Goal: Transaction & Acquisition: Subscribe to service/newsletter

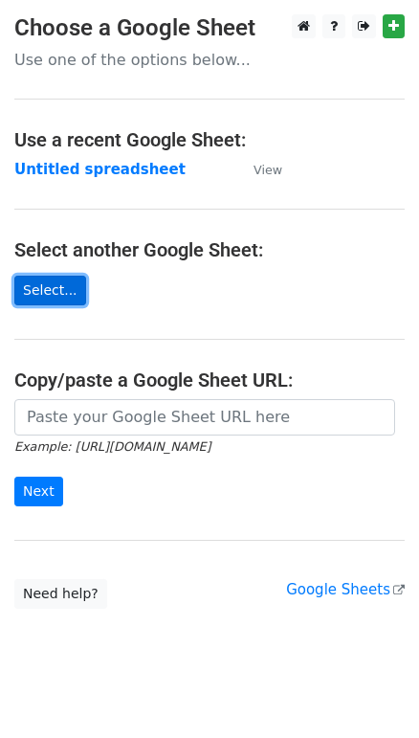
click at [66, 282] on link "Select..." at bounding box center [50, 291] width 72 height 30
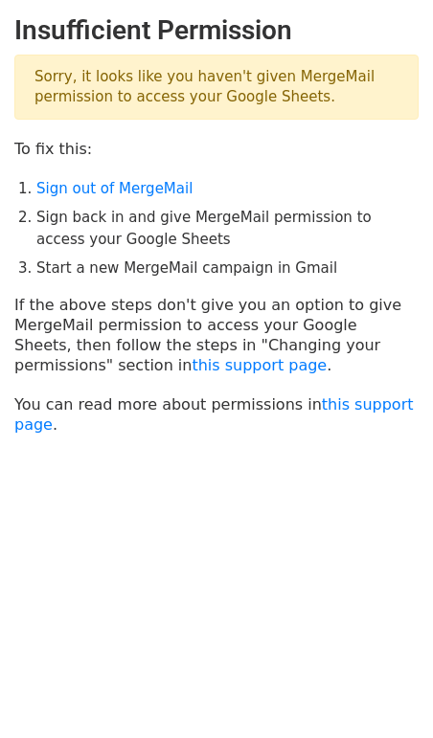
click at [113, 163] on main "Insufficient Permission Sorry, it looks like you haven't given MergeMail permis…" at bounding box center [216, 224] width 433 height 420
click at [122, 183] on link "Sign out of MergeMail" at bounding box center [114, 188] width 156 height 17
click at [174, 231] on li "Sign back in and give MergeMail permission to access your Google Sheets" at bounding box center [227, 228] width 382 height 43
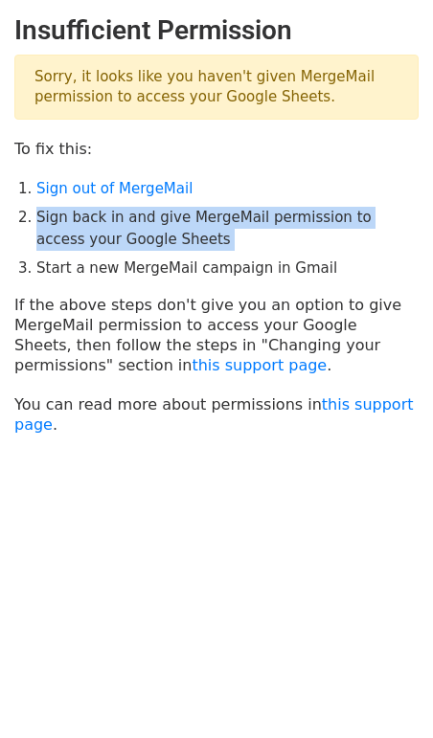
click at [174, 231] on li "Sign back in and give MergeMail permission to access your Google Sheets" at bounding box center [227, 228] width 382 height 43
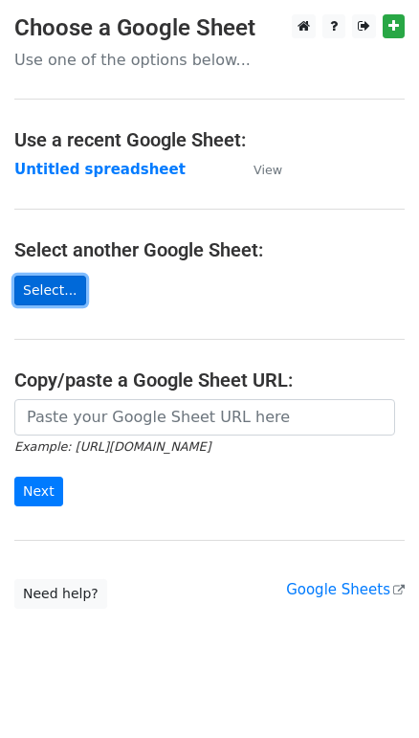
click at [55, 286] on link "Select..." at bounding box center [50, 291] width 72 height 30
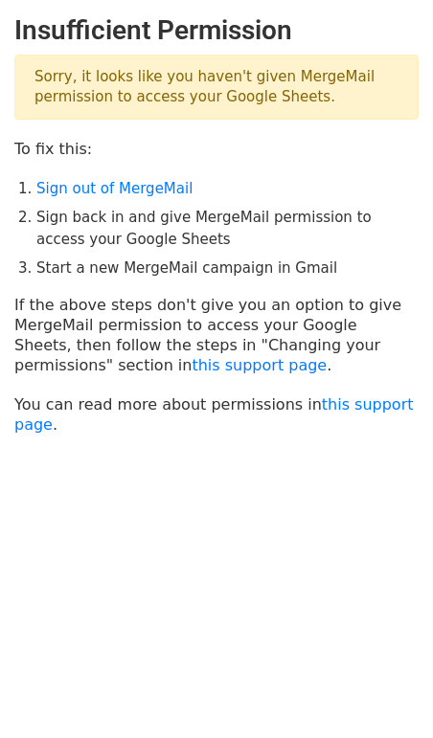
click at [136, 239] on li "Sign back in and give MergeMail permission to access your Google Sheets" at bounding box center [227, 228] width 382 height 43
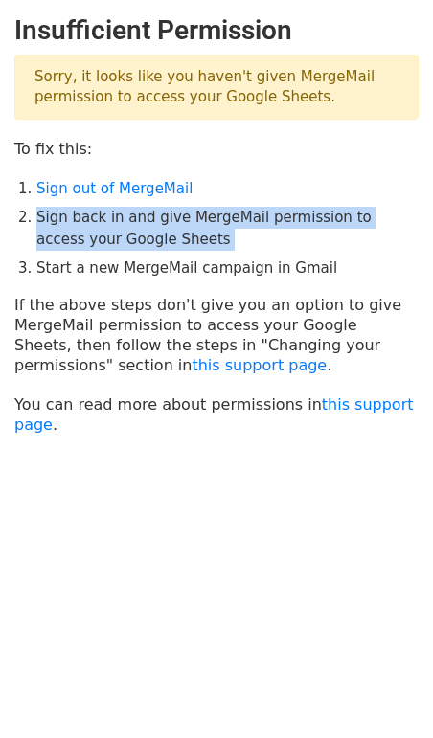
click at [136, 239] on li "Sign back in and give MergeMail permission to access your Google Sheets" at bounding box center [227, 228] width 382 height 43
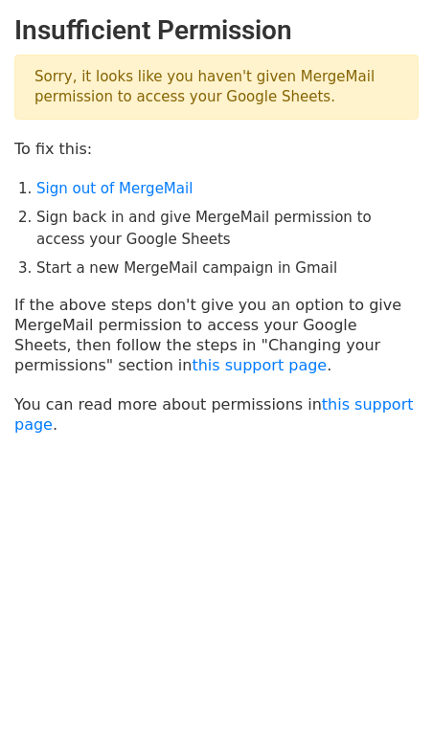
click at [360, 262] on li "Start a new MergeMail campaign in Gmail" at bounding box center [227, 269] width 382 height 22
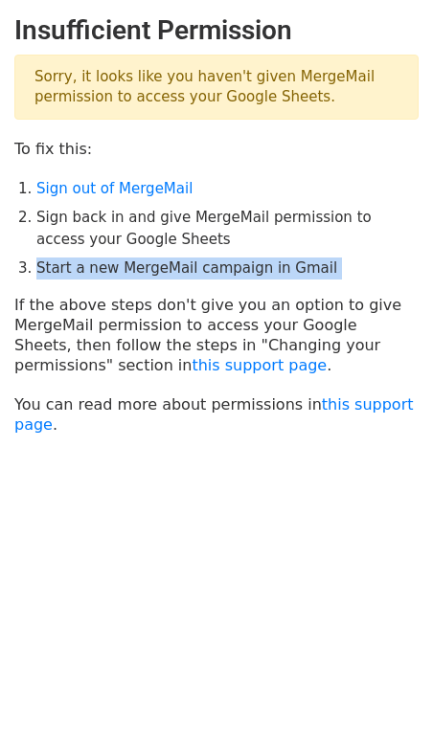
click at [360, 262] on li "Start a new MergeMail campaign in Gmail" at bounding box center [227, 269] width 382 height 22
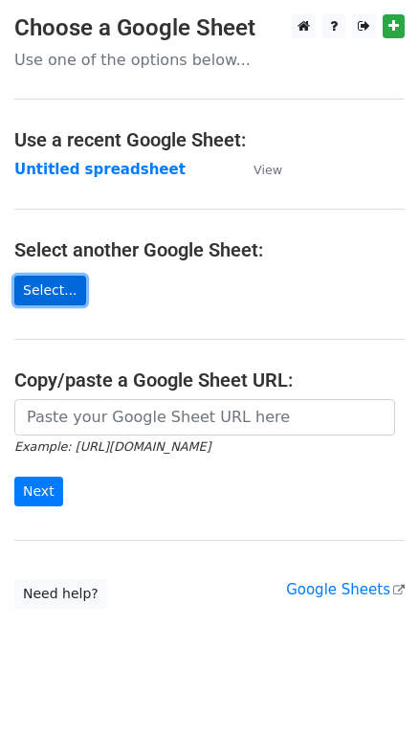
click at [48, 283] on link "Select..." at bounding box center [50, 291] width 72 height 30
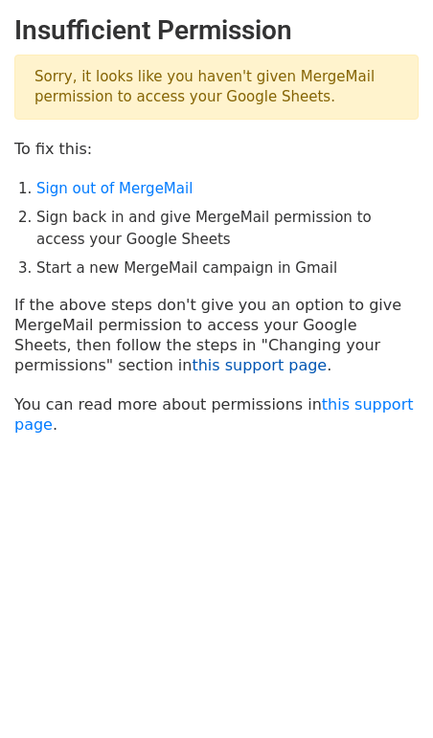
click at [192, 358] on link "this support page" at bounding box center [259, 365] width 135 height 18
click at [125, 190] on link "Sign out of MergeMail" at bounding box center [114, 188] width 156 height 17
click at [153, 238] on li "Sign back in and give MergeMail permission to access your Google Sheets" at bounding box center [227, 228] width 382 height 43
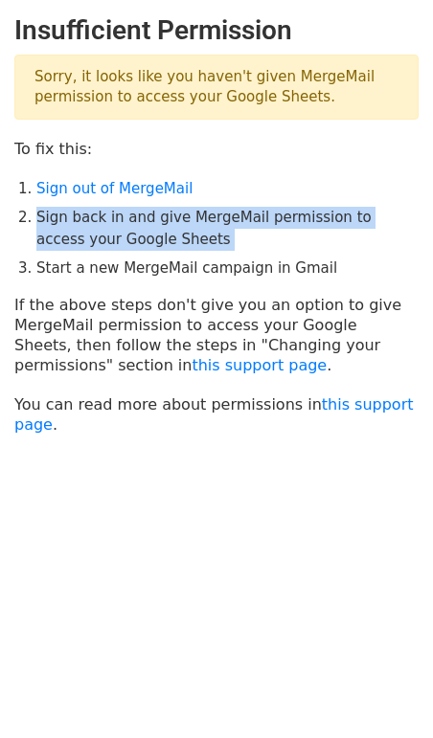
click at [153, 238] on li "Sign back in and give MergeMail permission to access your Google Sheets" at bounding box center [227, 228] width 382 height 43
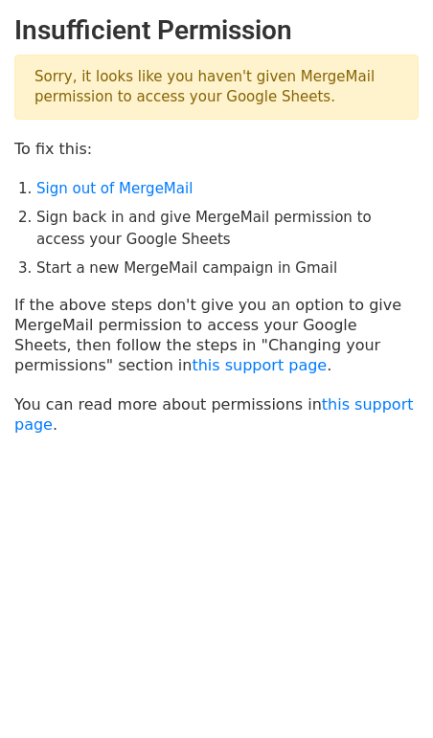
click at [346, 277] on li "Start a new MergeMail campaign in Gmail" at bounding box center [227, 269] width 382 height 22
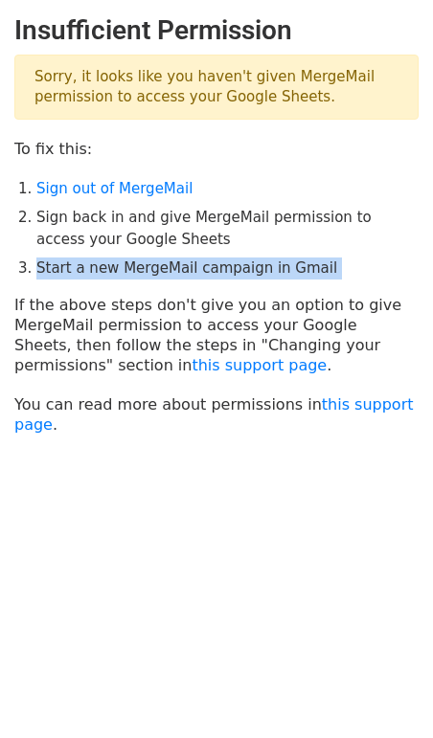
click at [346, 277] on li "Start a new MergeMail campaign in Gmail" at bounding box center [227, 269] width 382 height 22
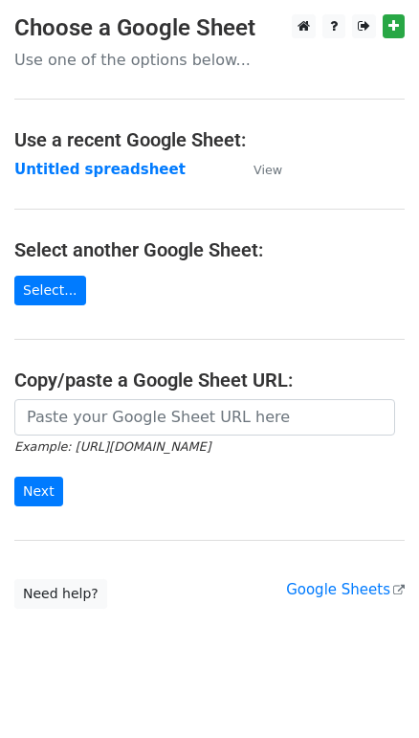
click at [268, 180] on main "Choose a Google Sheet Use one of the options below... Use a recent Google Sheet…" at bounding box center [209, 311] width 419 height 595
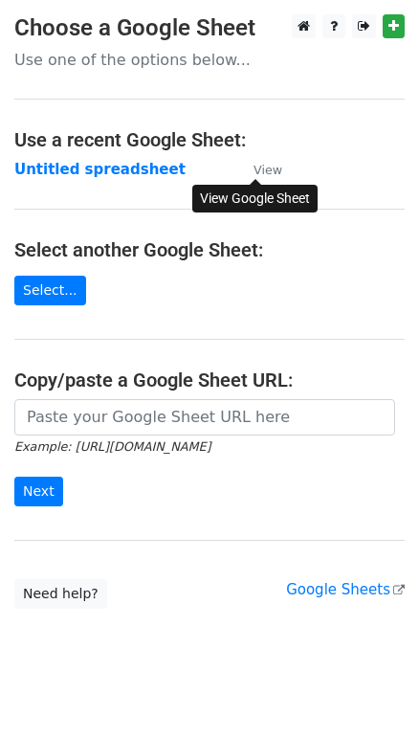
click at [268, 170] on small "View" at bounding box center [268, 170] width 29 height 14
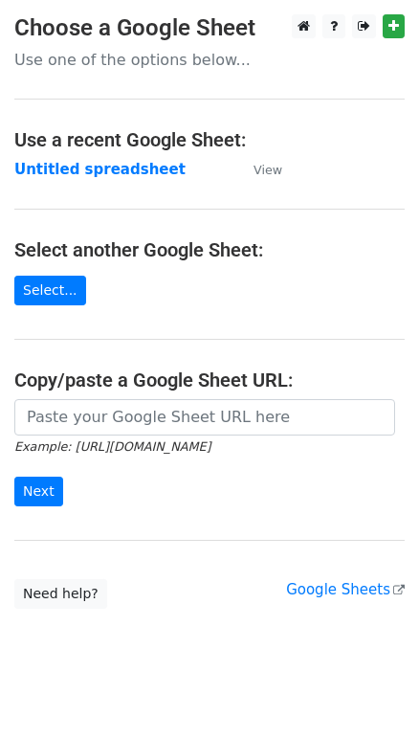
click at [191, 54] on p "Use one of the options below..." at bounding box center [209, 60] width 391 height 20
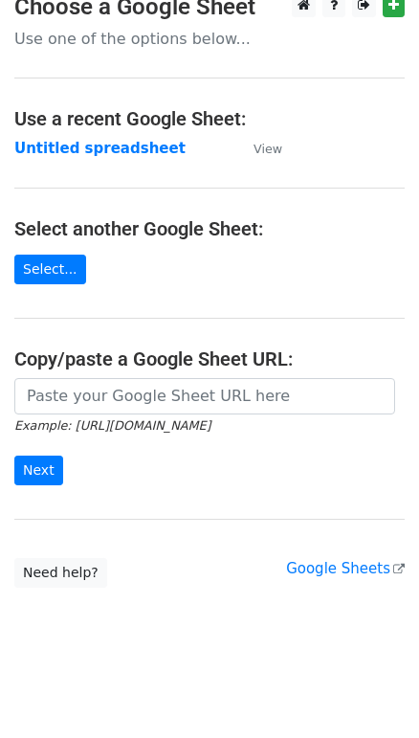
scroll to position [22, 0]
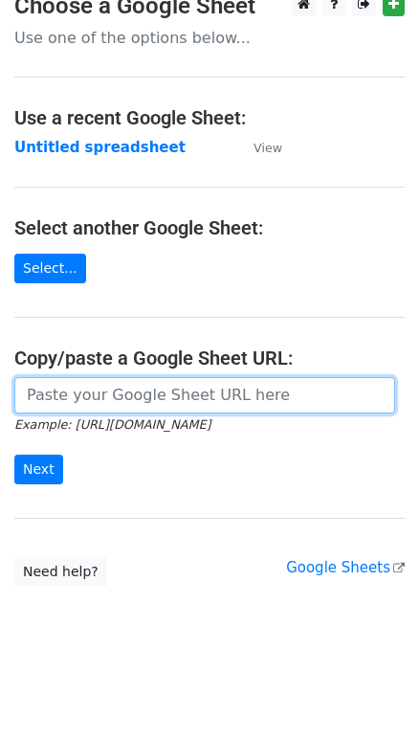
click at [173, 403] on input "url" at bounding box center [204, 395] width 381 height 36
click at [261, 406] on input "url" at bounding box center [204, 395] width 381 height 36
paste input "https://docs.google.com/spreadsheets/d/1dvf_7uxZeGftv59L71Dq5n6LmJh00dlnNlDGG-f…"
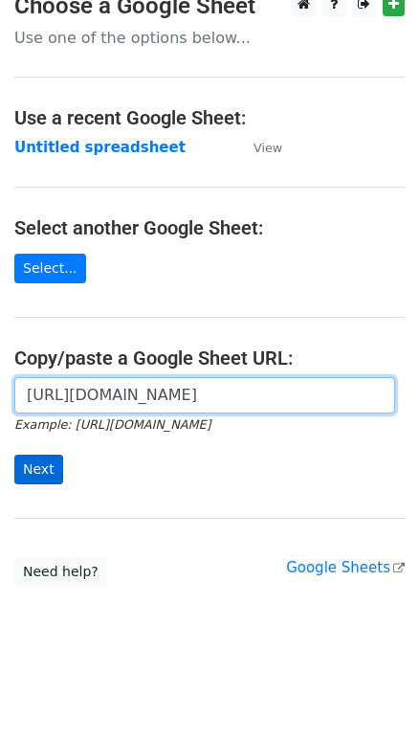
type input "https://docs.google.com/spreadsheets/d/1dvf_7uxZeGftv59L71Dq5n6LmJh00dlnNlDGG-f…"
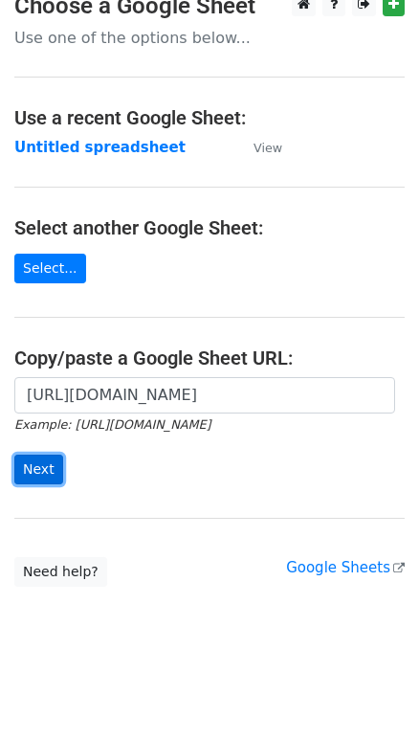
click at [39, 474] on input "Next" at bounding box center [38, 470] width 49 height 30
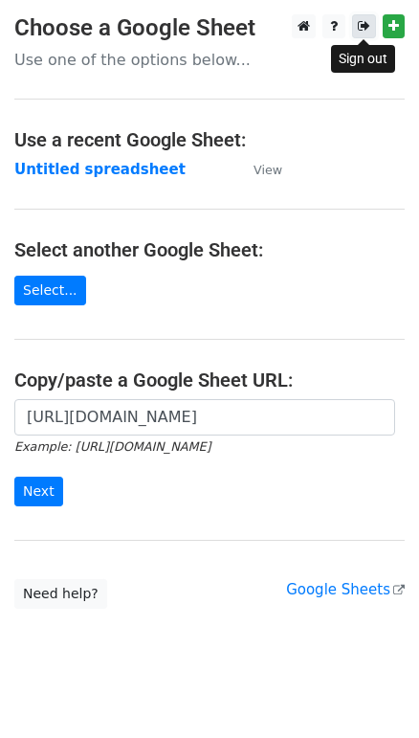
click at [362, 23] on icon at bounding box center [364, 25] width 12 height 13
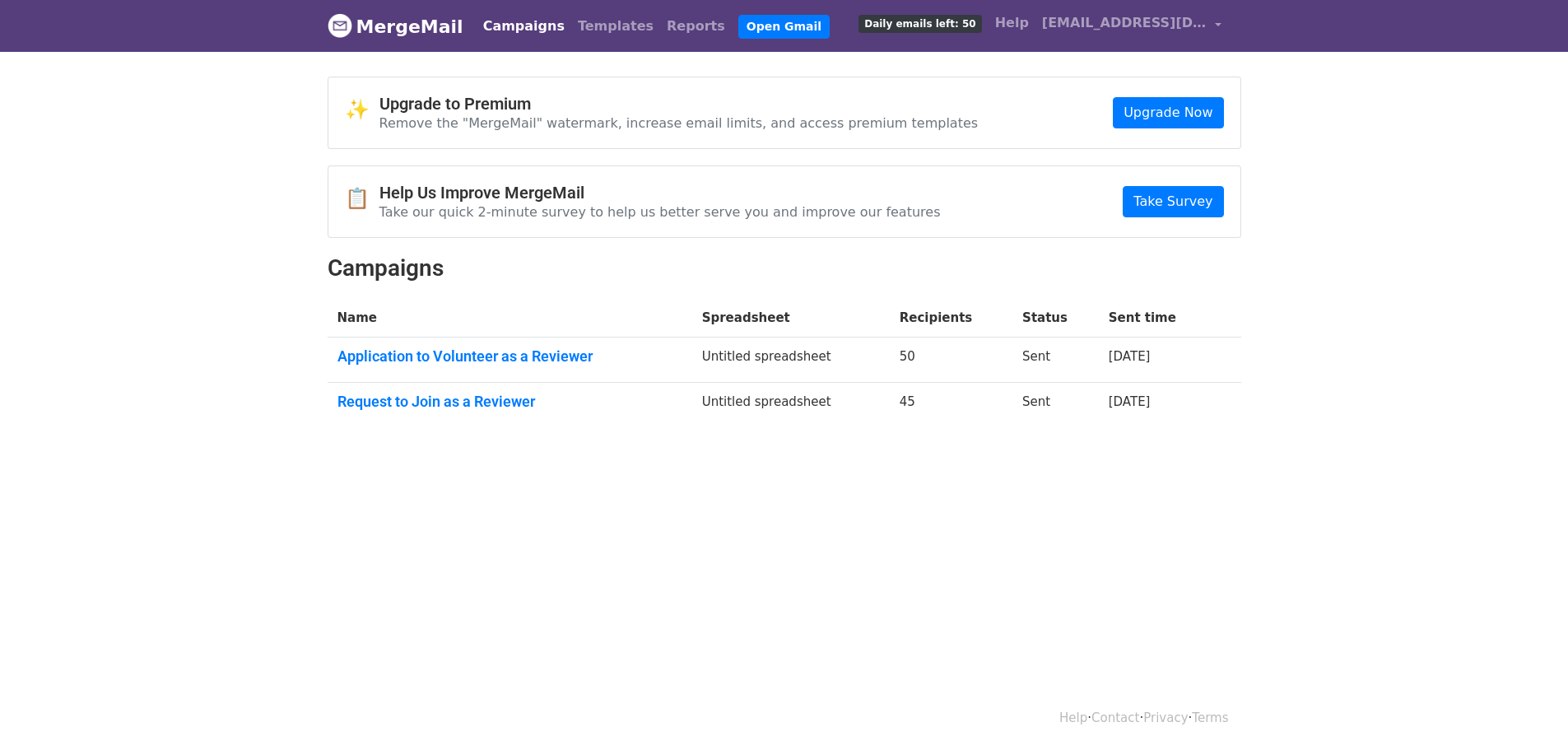
drag, startPoint x: 1173, startPoint y: 362, endPoint x: 205, endPoint y: 239, distance: 975.8
click at [205, 239] on body "MergeMail Campaigns Templates Reports Open Gmail Daily emails left: 50 Help [EM…" at bounding box center [784, 253] width 1568 height 506
click at [277, 312] on body "MergeMail Campaigns Templates Reports Open Gmail Daily emails left: 50 Help [EM…" at bounding box center [784, 253] width 1568 height 506
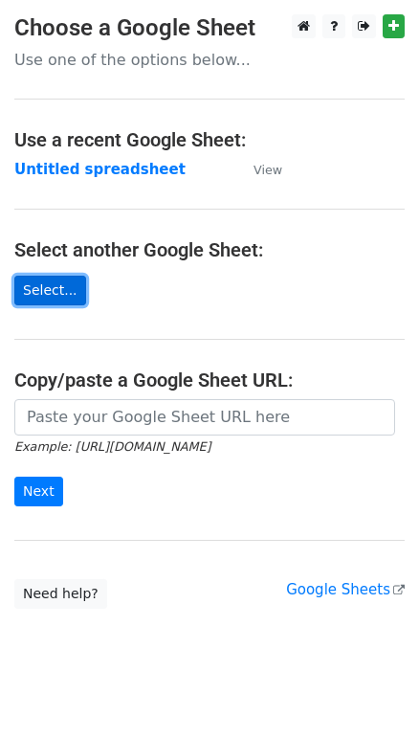
click at [53, 289] on link "Select..." at bounding box center [50, 291] width 72 height 30
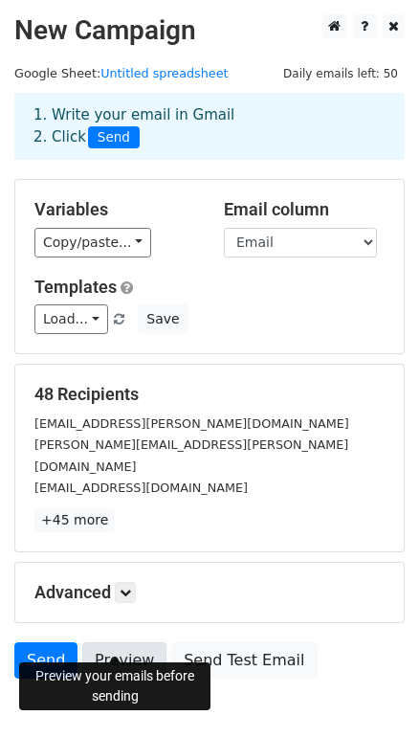
click at [135, 649] on link "Preview" at bounding box center [124, 661] width 84 height 36
click at [47, 643] on link "Send" at bounding box center [45, 661] width 63 height 36
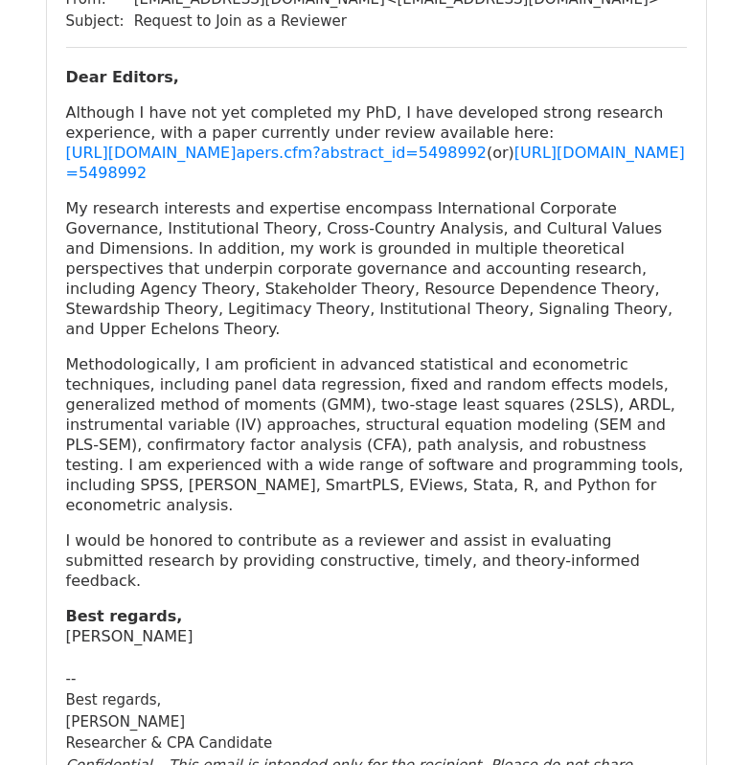
scroll to position [6257, 0]
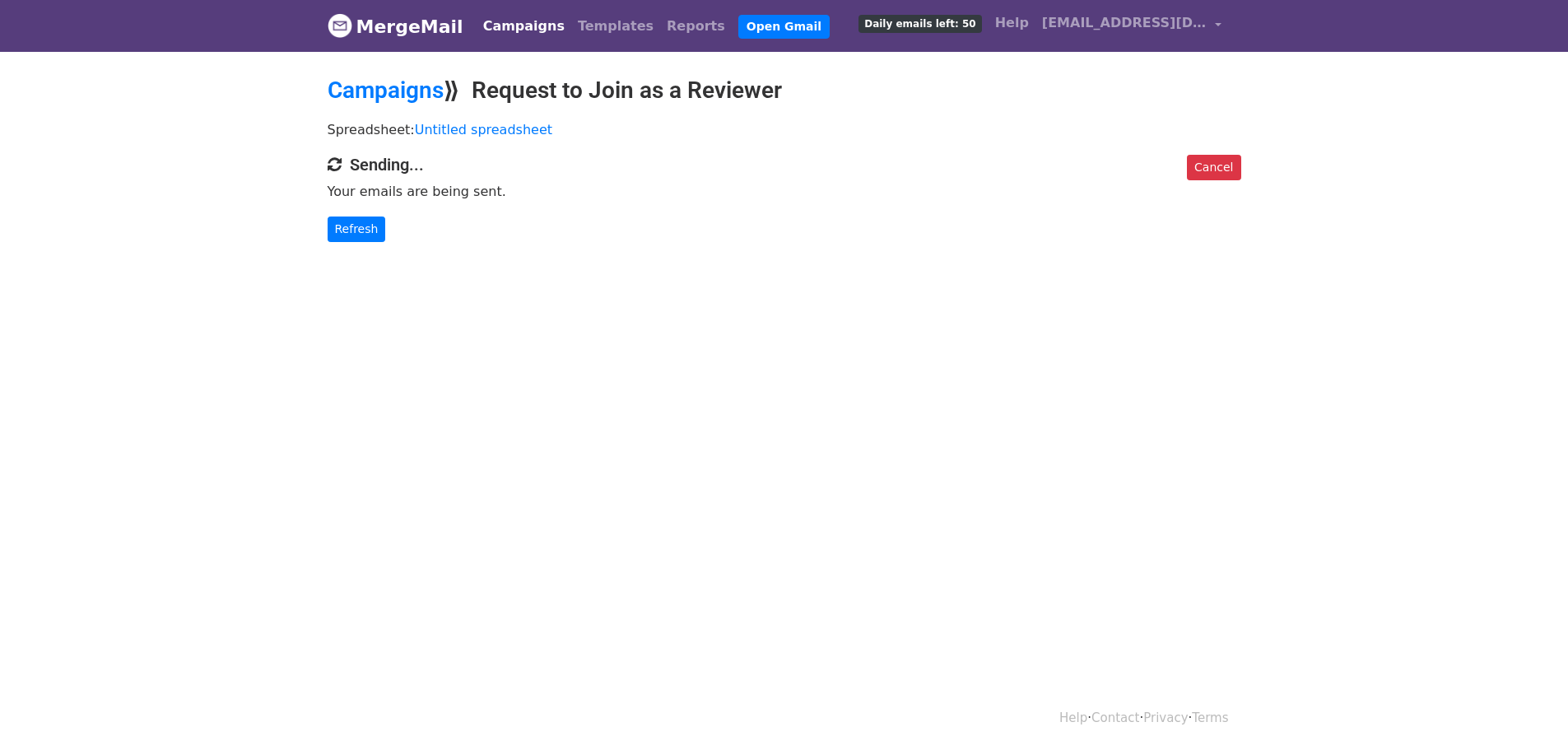
click at [344, 179] on div "Cancel Sending... Your emails are being sent. Refresh" at bounding box center [785, 199] width 939 height 88
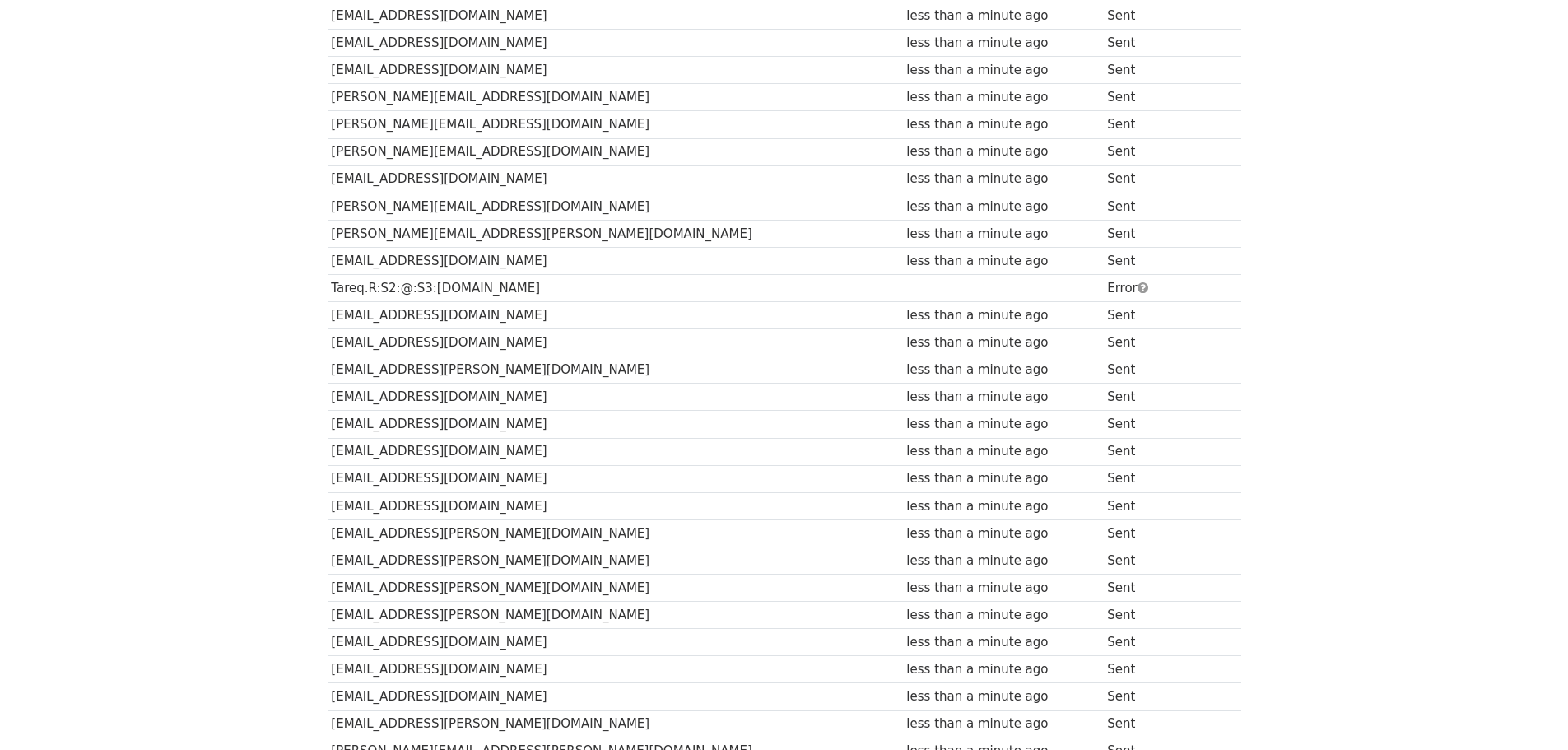
scroll to position [987, 0]
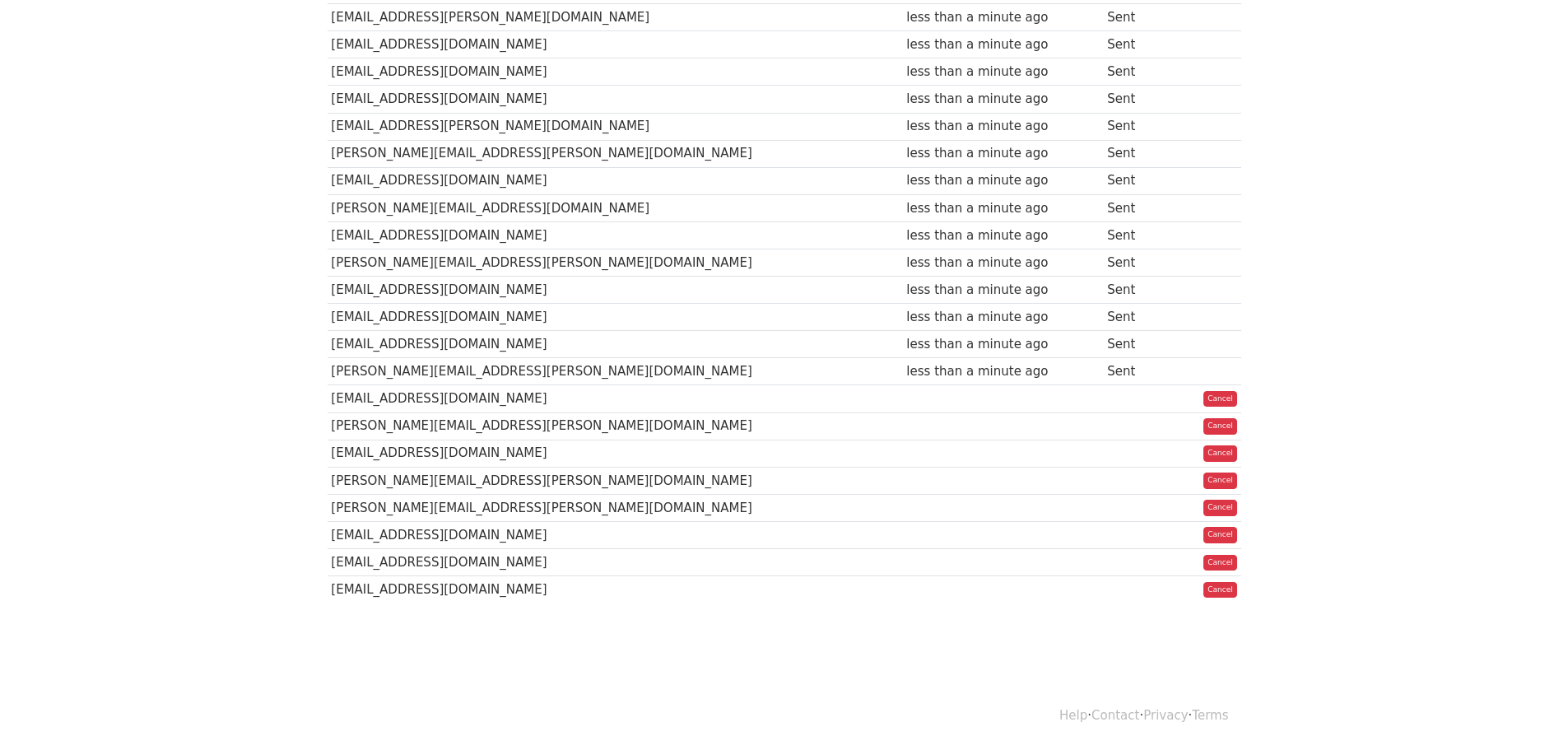
scroll to position [985, 0]
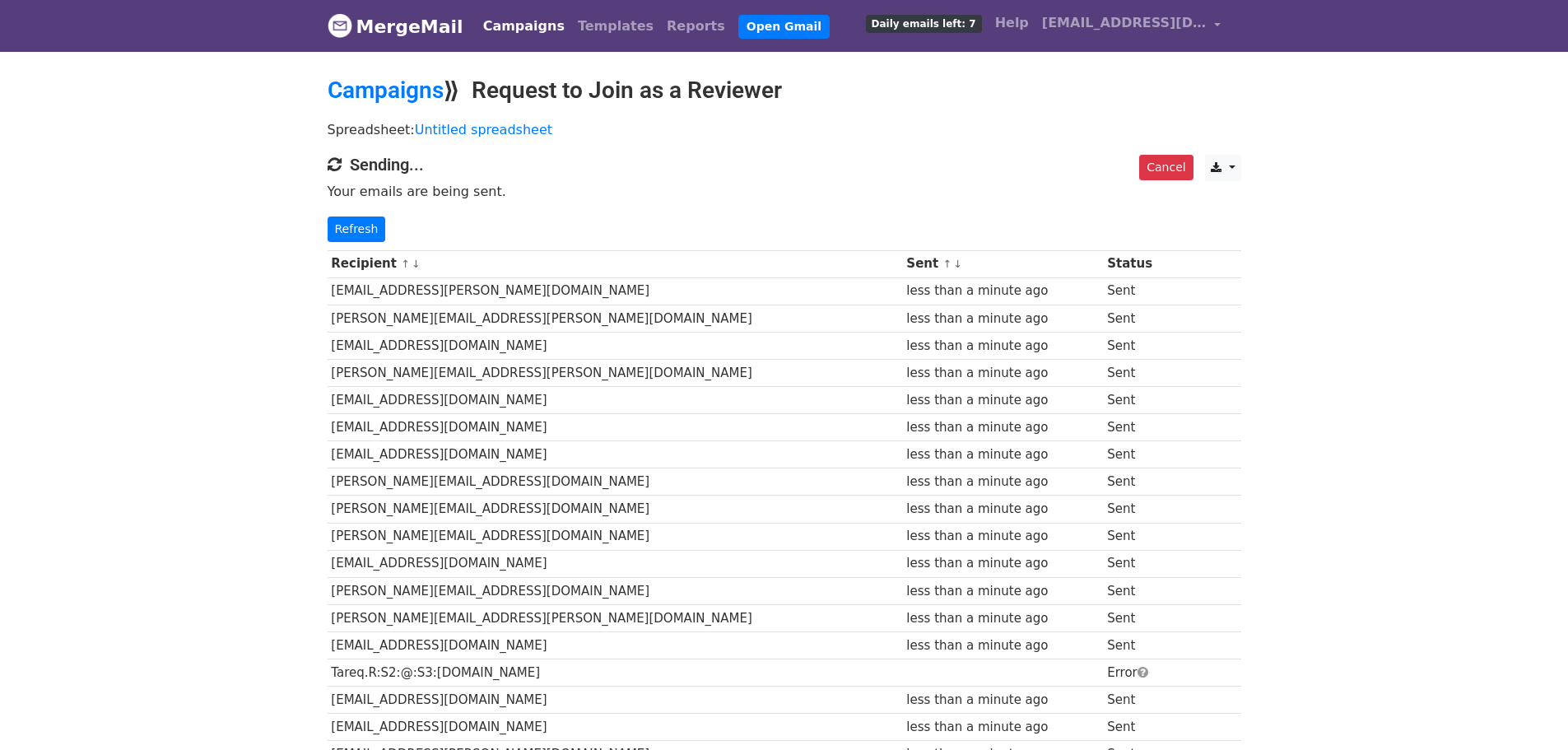
scroll to position [983, 0]
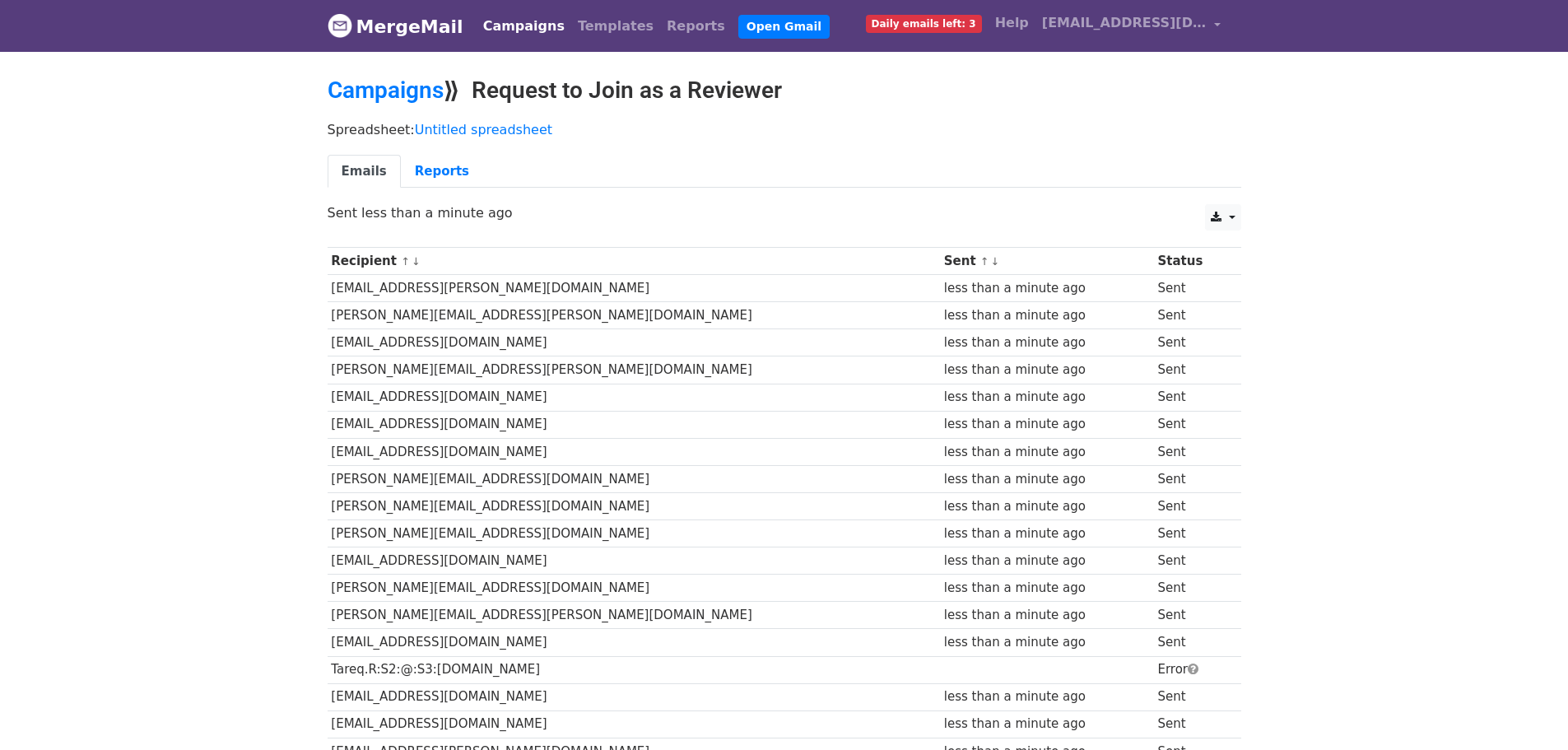
scroll to position [384, 0]
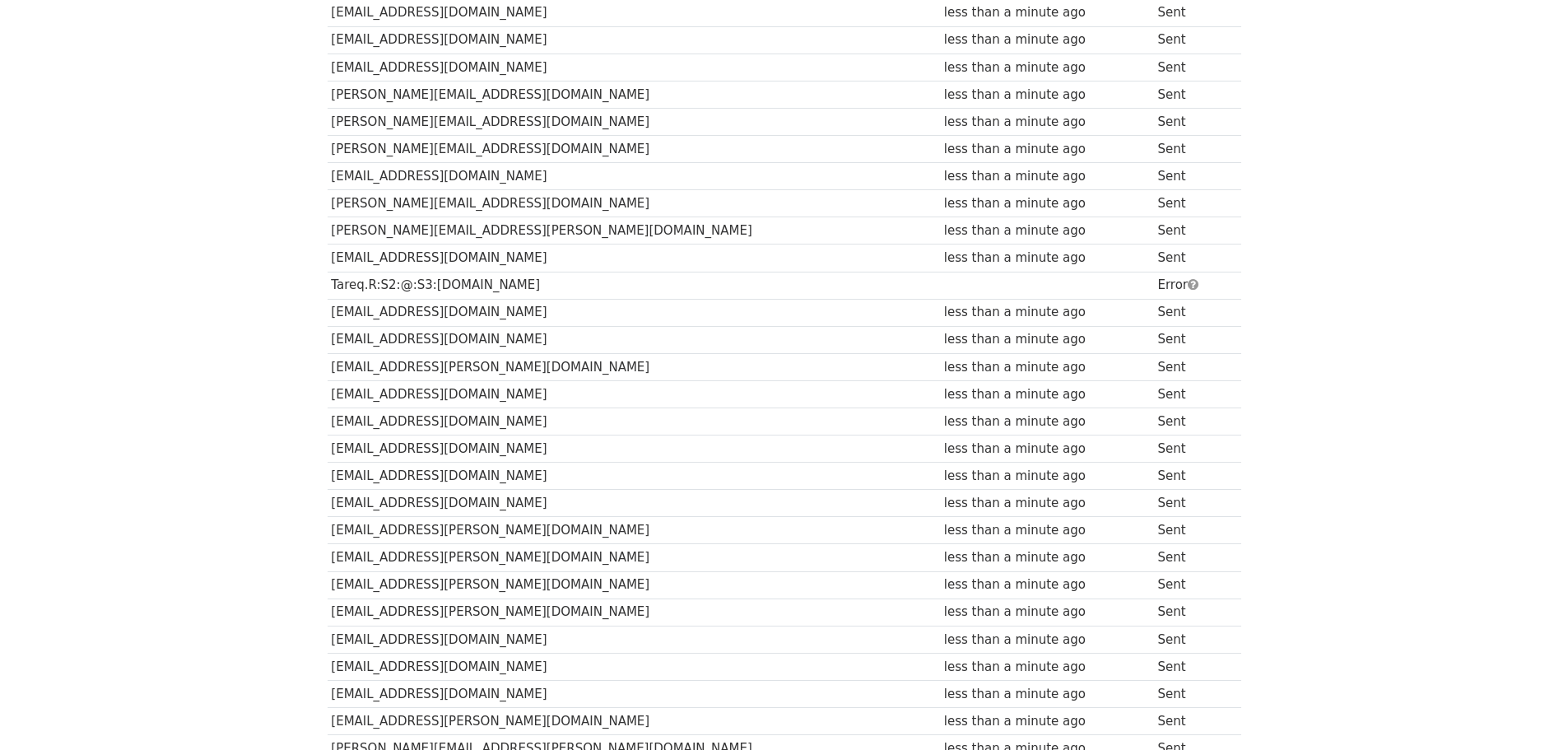
click at [581, 292] on td "Tareq.R:S2:@:S3:[DOMAIN_NAME]" at bounding box center [634, 286] width 613 height 28
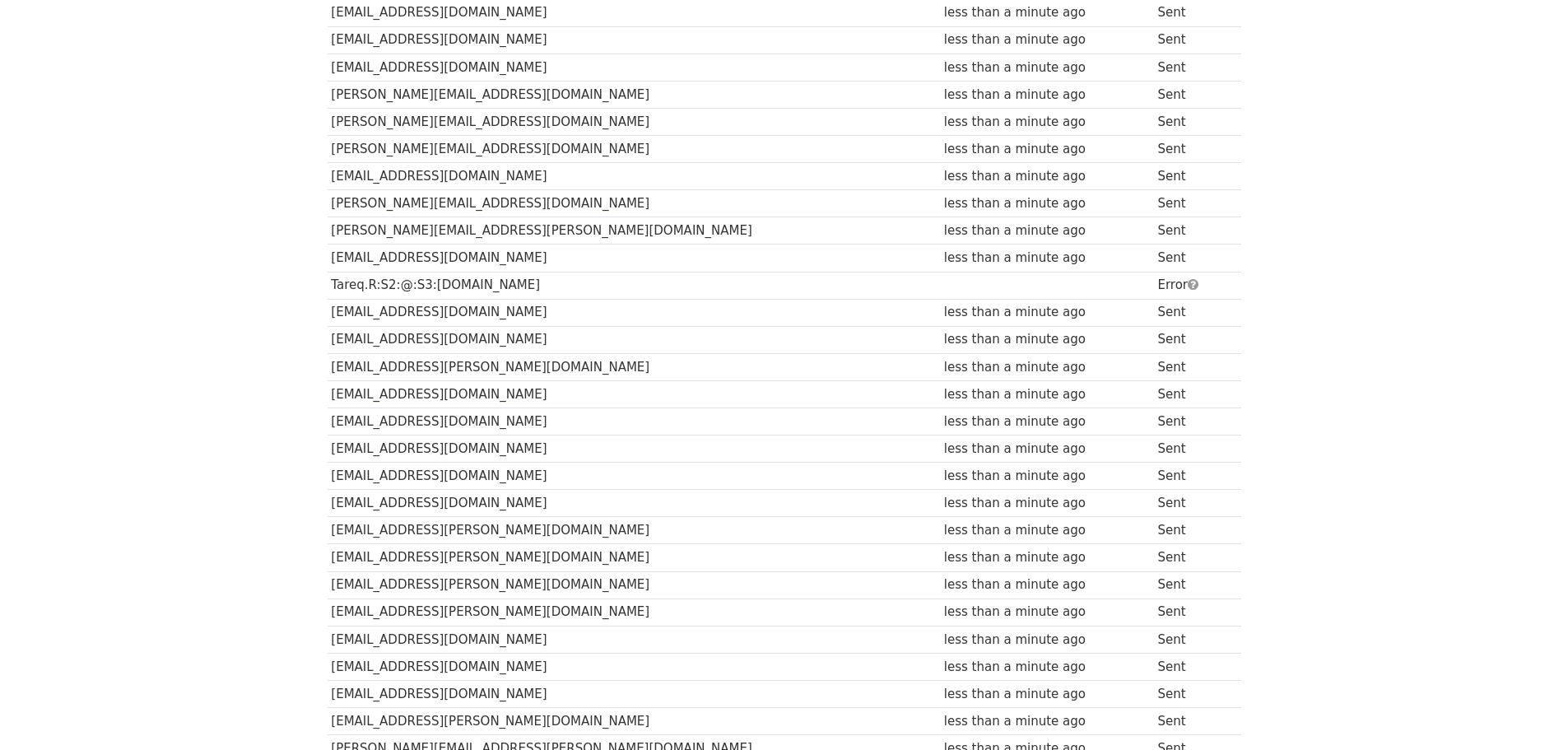
click at [581, 292] on td "Tareq.R:S2:@:S3:[DOMAIN_NAME]" at bounding box center [634, 286] width 613 height 28
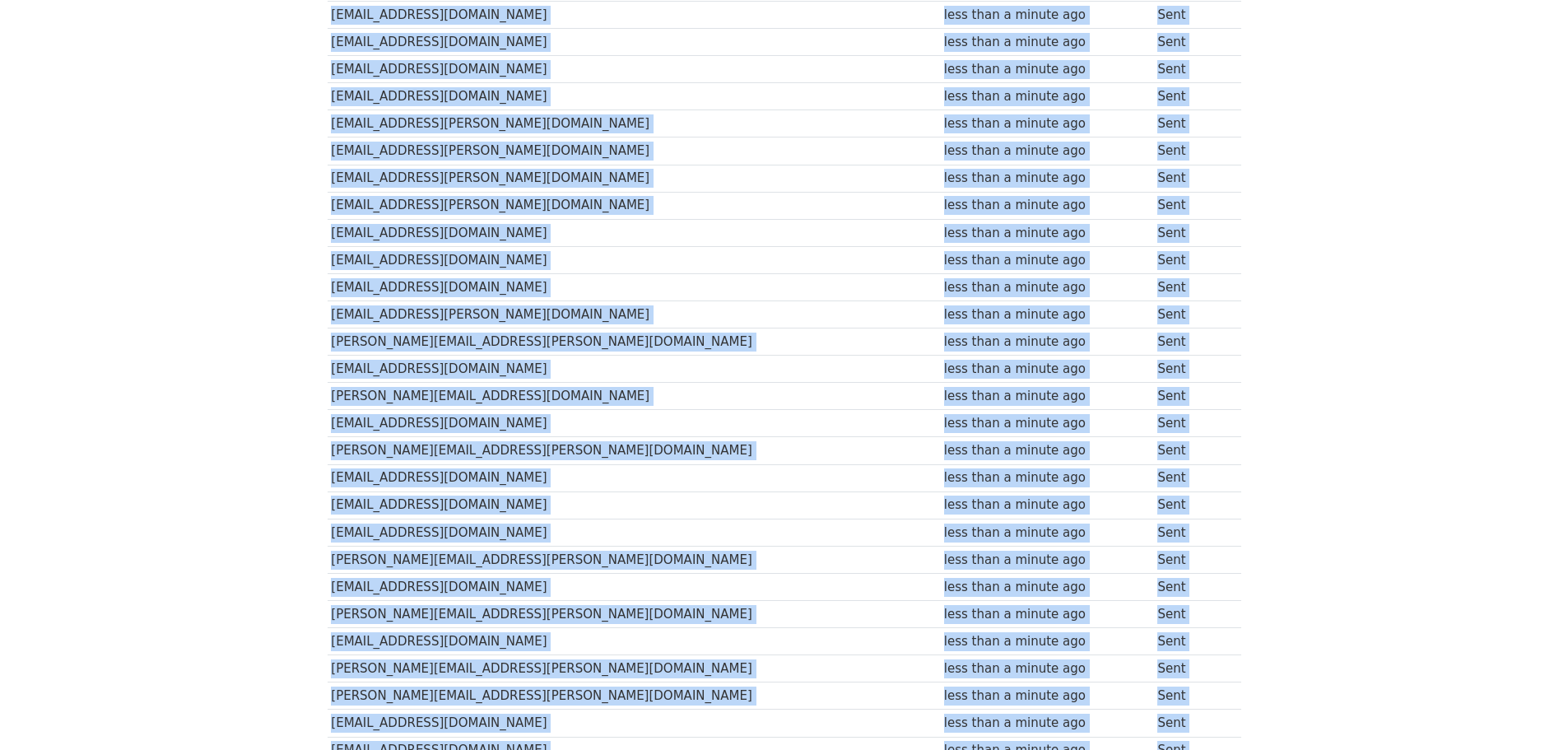
scroll to position [0, 0]
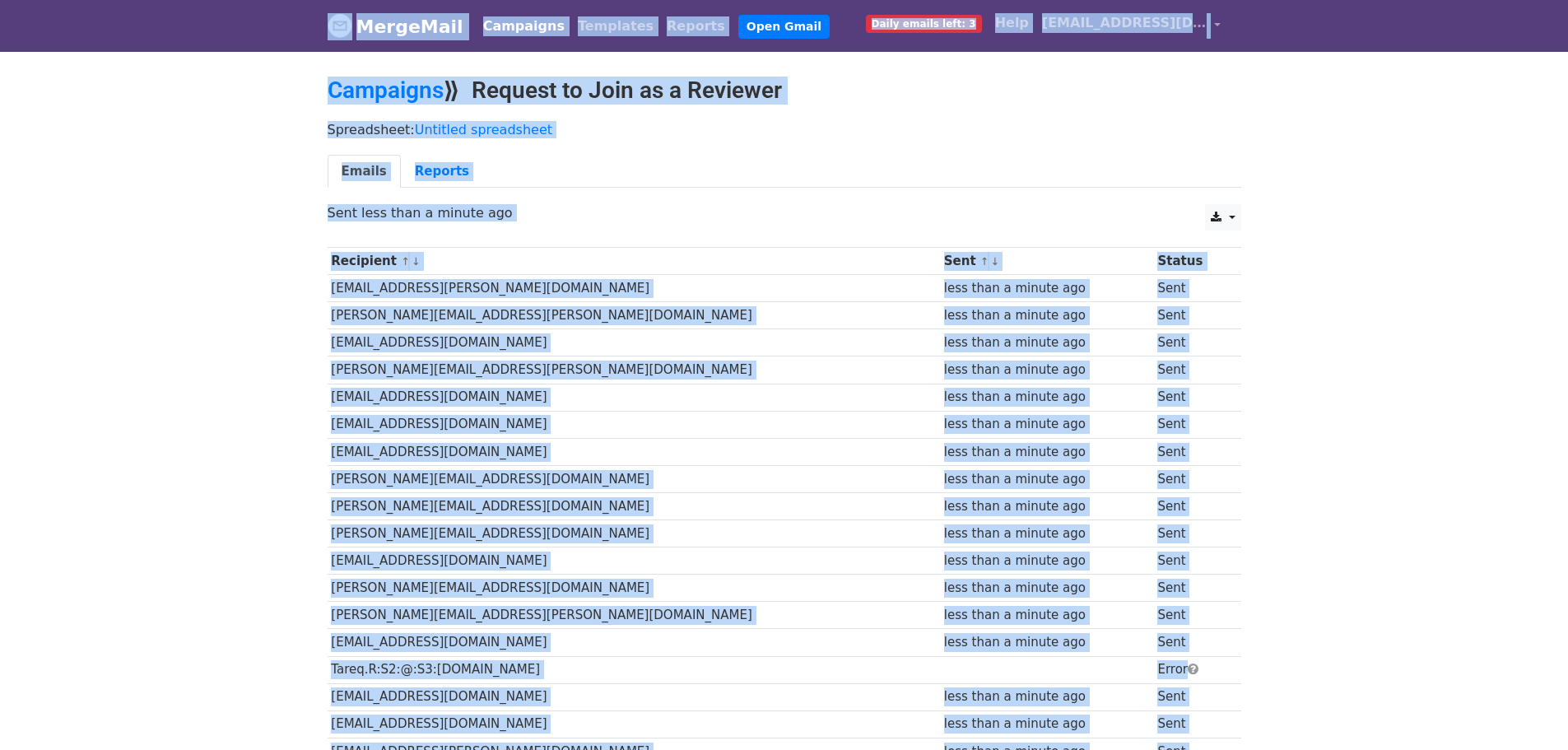
drag, startPoint x: 1234, startPoint y: 603, endPoint x: 76, endPoint y: -84, distance: 1346.5
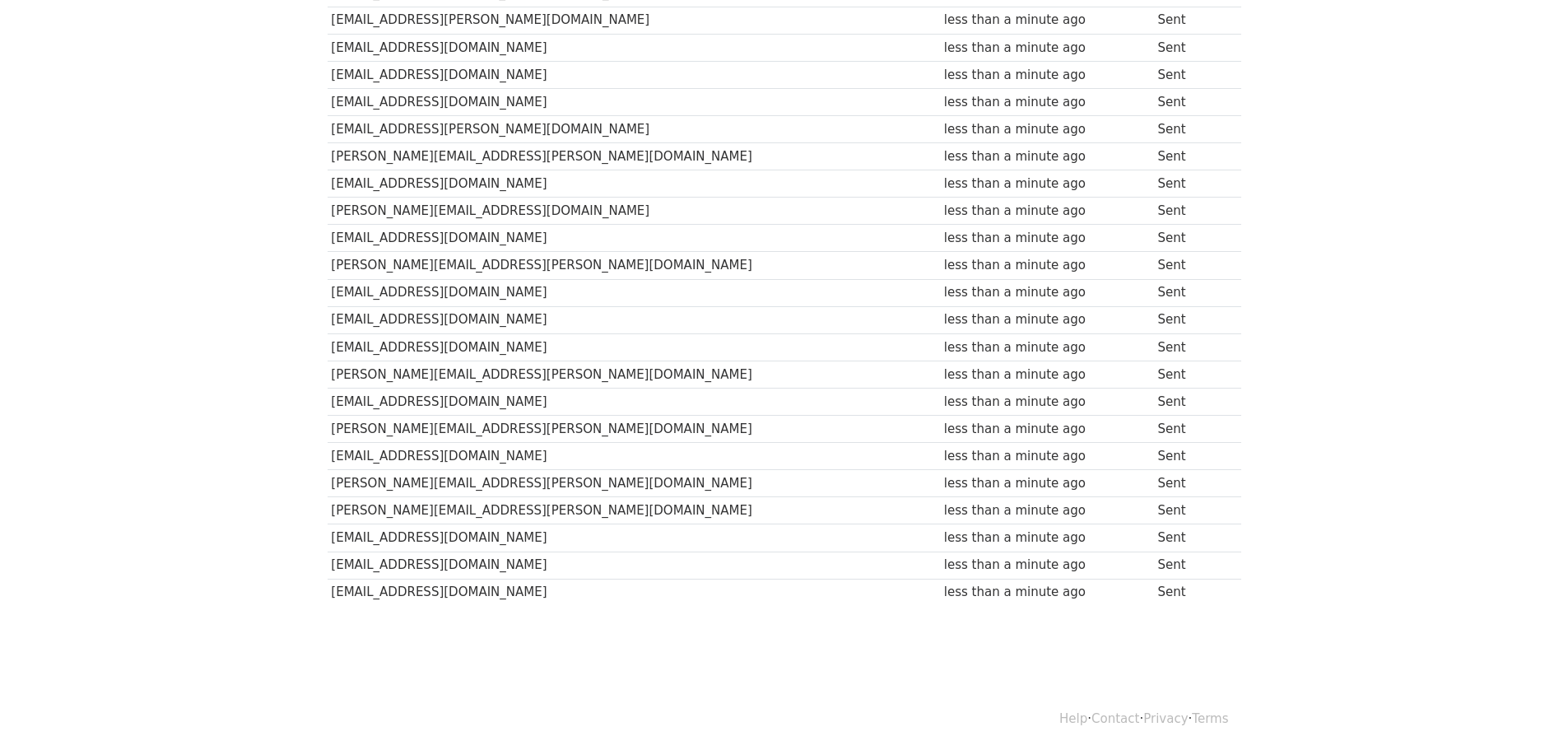
scroll to position [979, 0]
click at [1080, 371] on div "less than a minute ago" at bounding box center [1046, 373] width 205 height 19
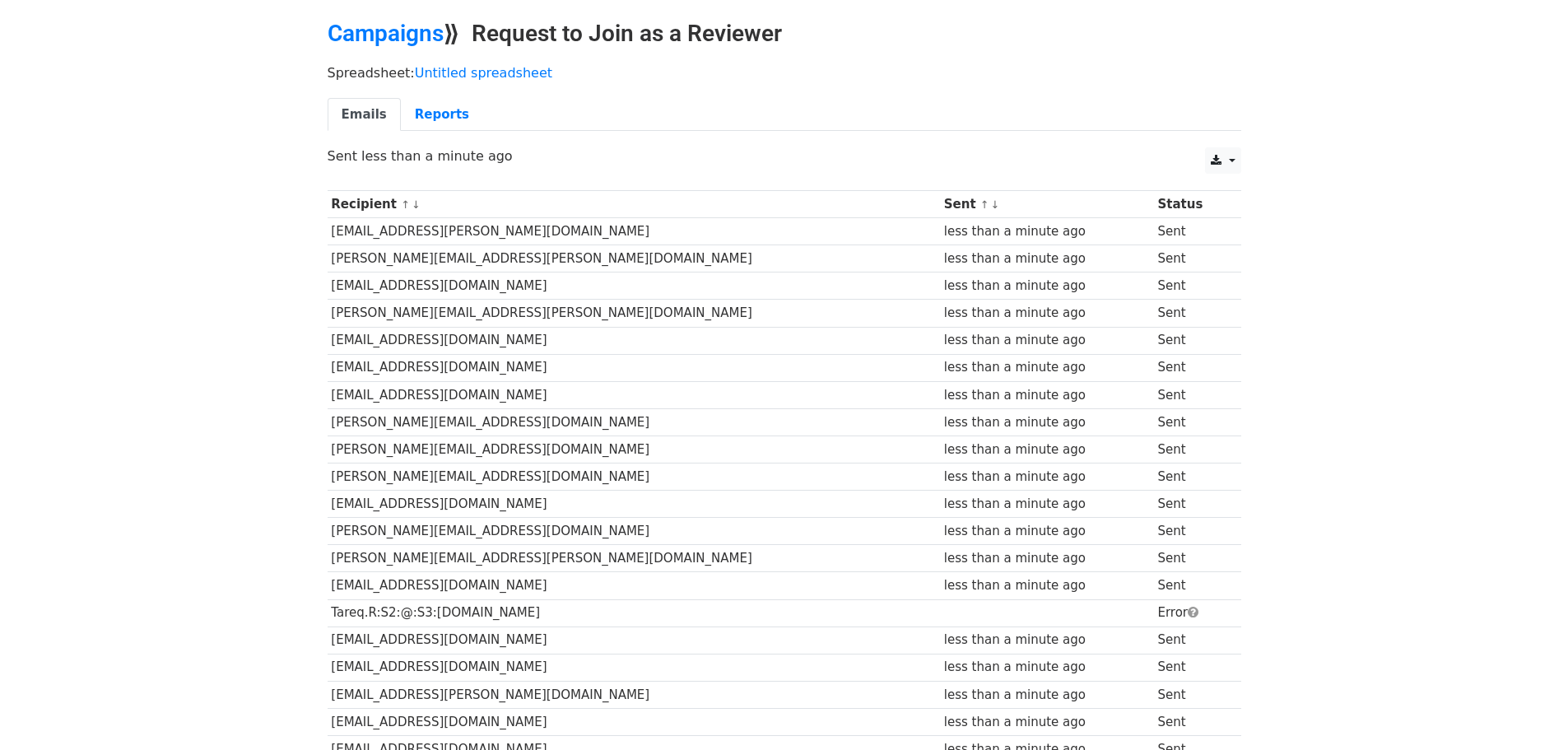
scroll to position [56, 0]
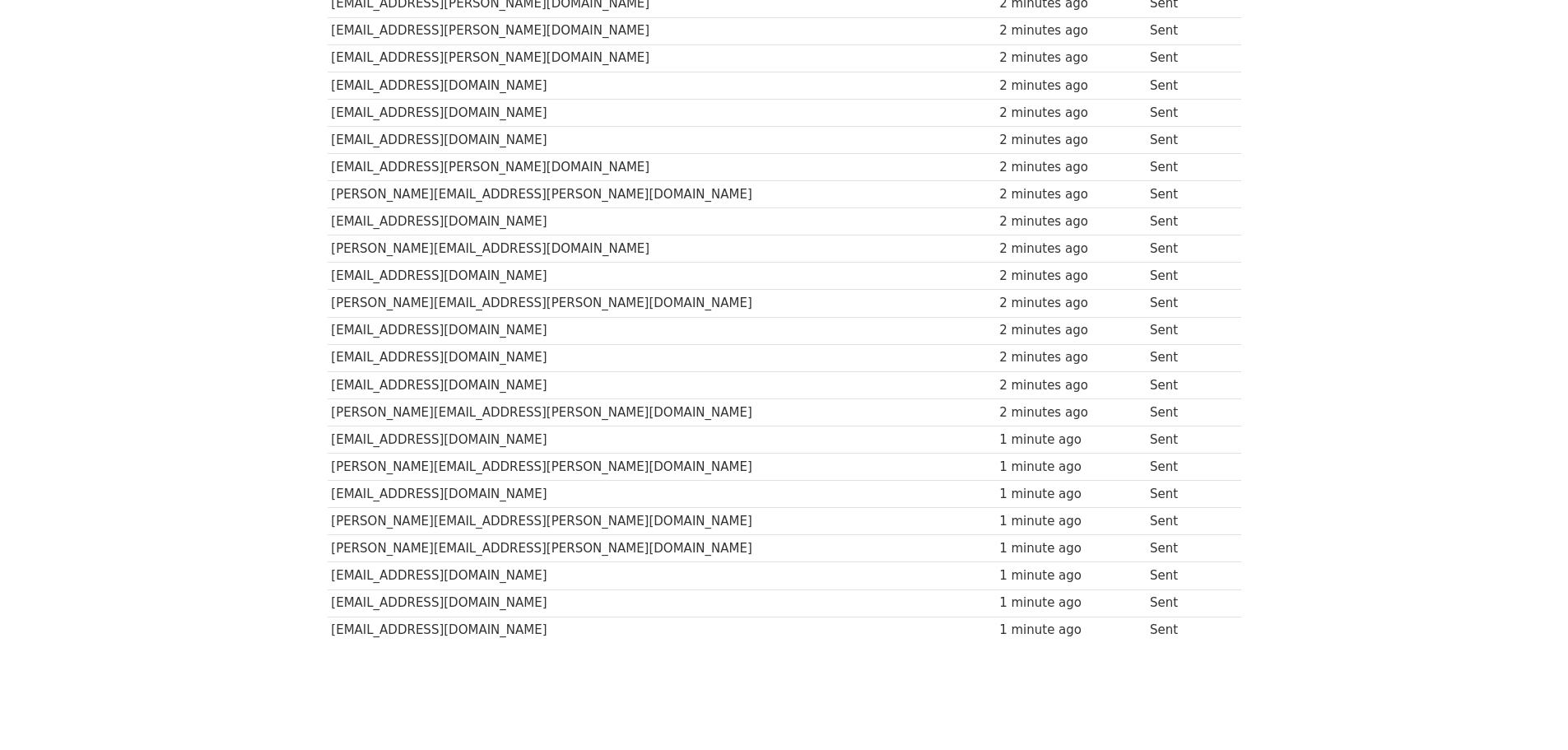
scroll to position [979, 0]
